Goal: Use online tool/utility: Utilize a website feature to perform a specific function

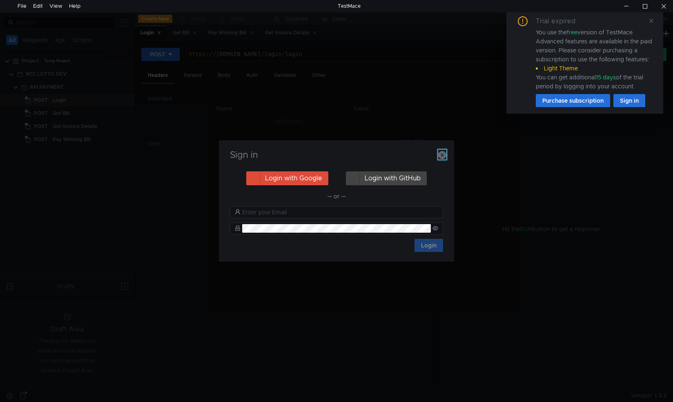
click at [445, 154] on icon "button" at bounding box center [442, 155] width 8 height 8
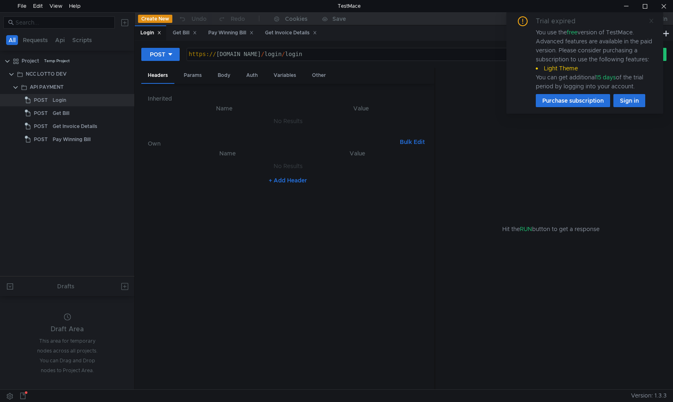
click at [651, 22] on icon at bounding box center [652, 21] width 4 height 4
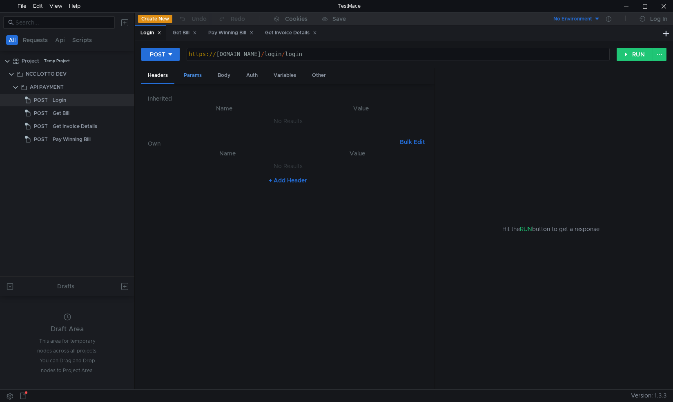
click at [188, 75] on div "Params" at bounding box center [192, 75] width 31 height 15
drag, startPoint x: 228, startPoint y: 74, endPoint x: 221, endPoint y: 76, distance: 7.1
click at [224, 75] on div "Body" at bounding box center [224, 75] width 26 height 15
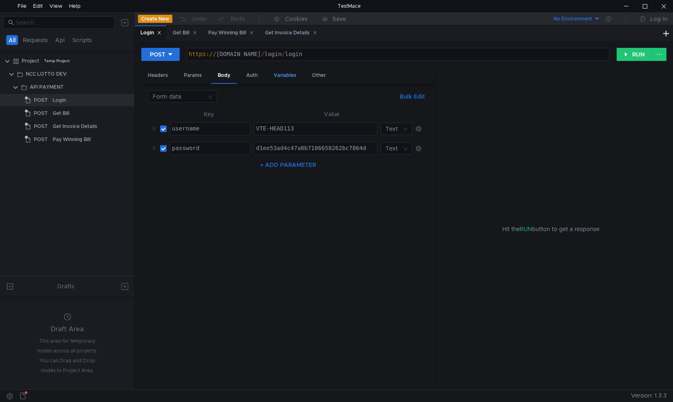
click at [284, 75] on div "Variables" at bounding box center [285, 75] width 36 height 15
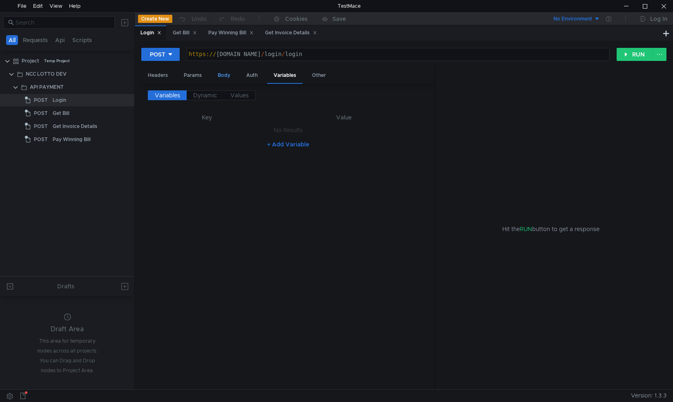
click at [222, 74] on div "Body" at bounding box center [224, 75] width 26 height 15
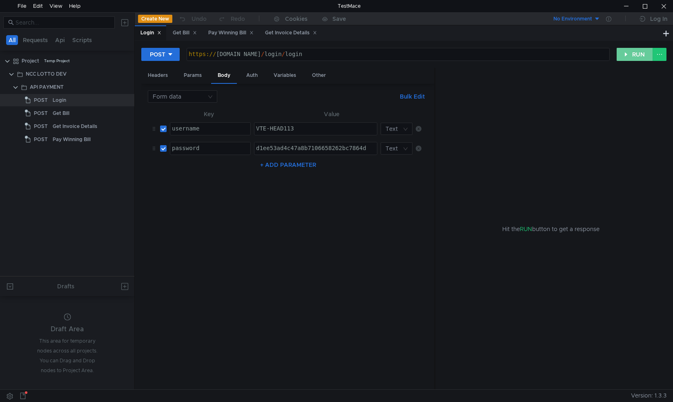
click at [635, 56] on button "RUN" at bounding box center [635, 54] width 36 height 13
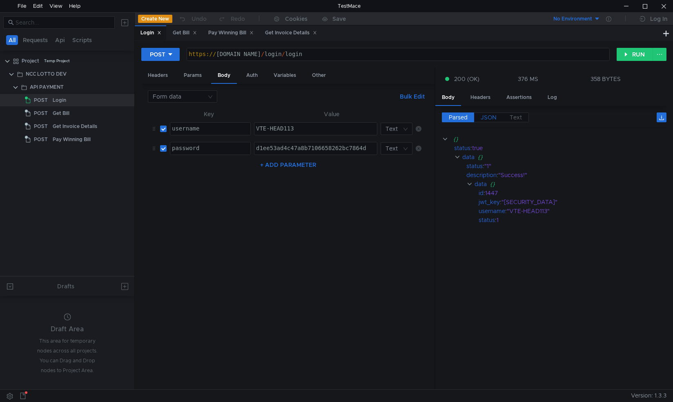
click at [491, 115] on span "JSON" at bounding box center [489, 117] width 16 height 7
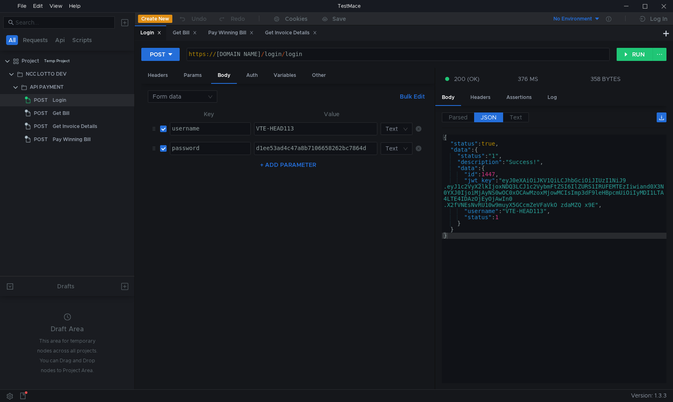
click at [469, 375] on div "{ "status" : true , "data" : { "status" : "1" , "description" : "Success!" , "d…" at bounding box center [554, 264] width 225 height 261
type textarea "}"
click at [46, 149] on tree-viewport "Project Temp Project NCC LOTTO DEV API PAYMENT POST Login POST Get Bill POST Ge…" at bounding box center [67, 165] width 134 height 222
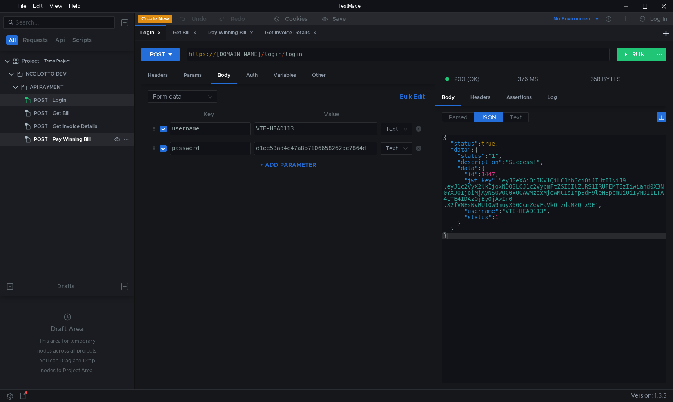
click at [42, 138] on span "POST" at bounding box center [41, 139] width 14 height 12
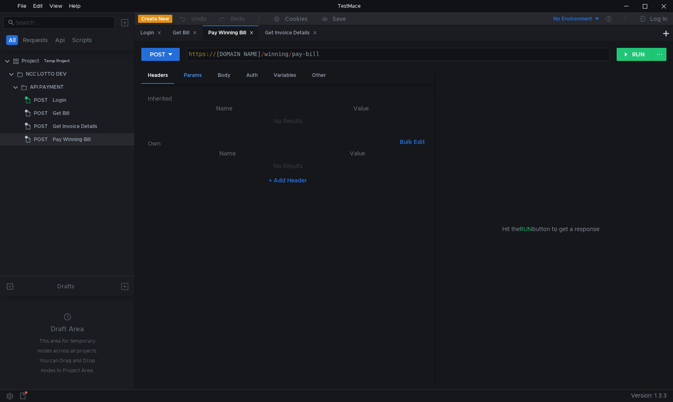
click at [197, 77] on div "Params" at bounding box center [192, 75] width 31 height 15
click at [227, 75] on div "Body" at bounding box center [224, 75] width 26 height 15
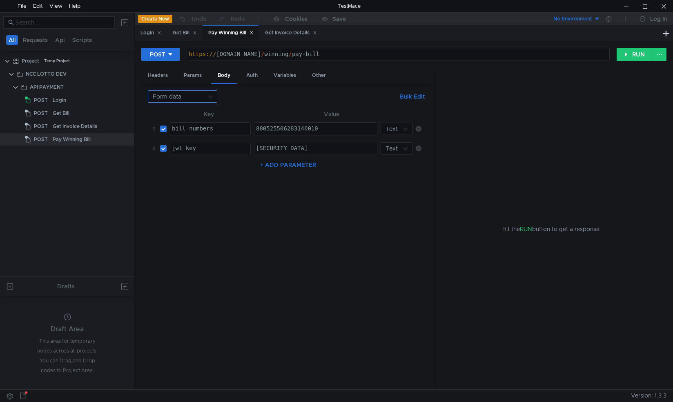
click at [206, 95] on input at bounding box center [180, 96] width 54 height 11
click at [184, 114] on div "JSON" at bounding box center [183, 111] width 60 height 9
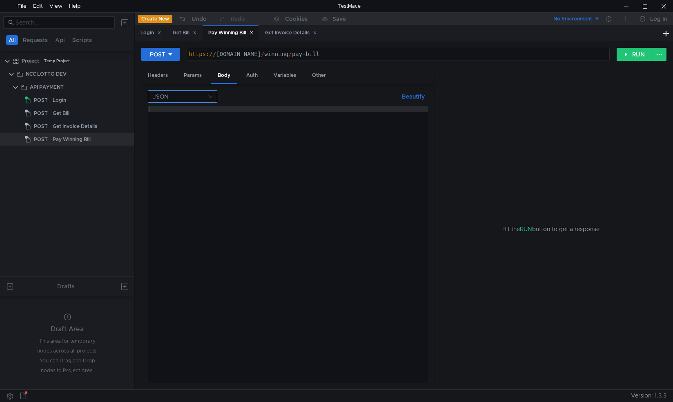
click at [211, 97] on nz-select-top-control "JSON" at bounding box center [182, 96] width 69 height 12
click at [178, 141] on div "Form URL encoded" at bounding box center [183, 138] width 60 height 9
click at [208, 94] on nz-select-top-control "Form URL encoded" at bounding box center [182, 96] width 69 height 12
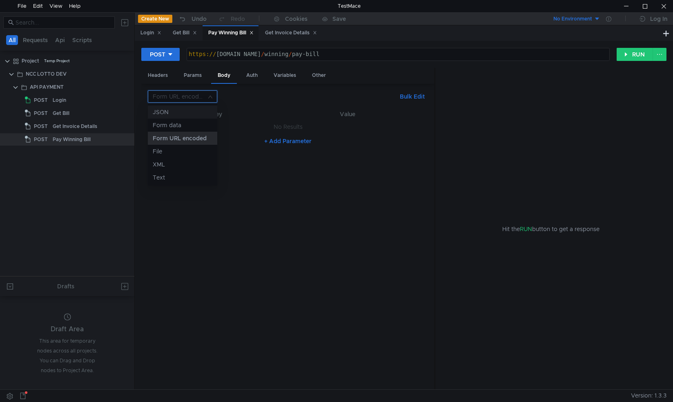
click at [174, 113] on div "JSON" at bounding box center [183, 111] width 60 height 9
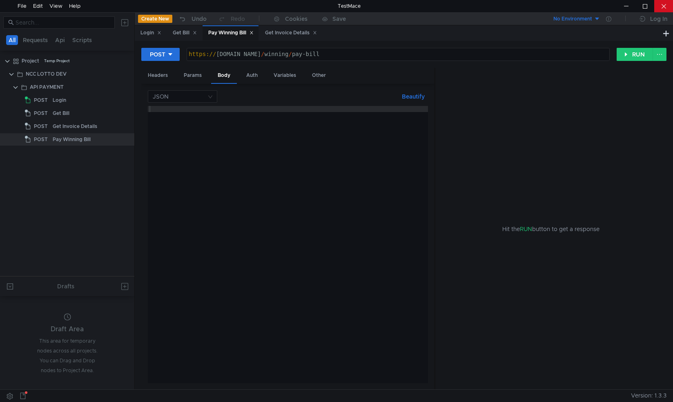
click at [659, 7] on div at bounding box center [664, 6] width 19 height 12
